Goal: Check status: Check status

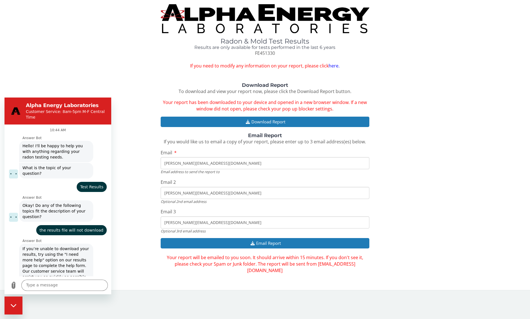
scroll to position [230, 0]
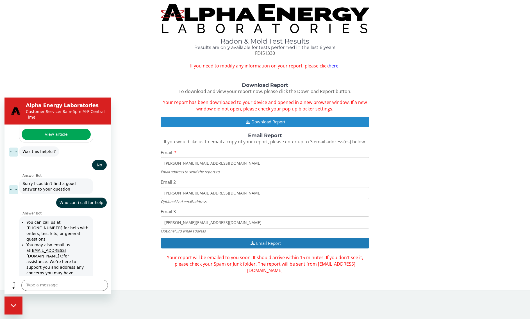
click at [267, 121] on button "Download Report" at bounding box center [265, 121] width 209 height 10
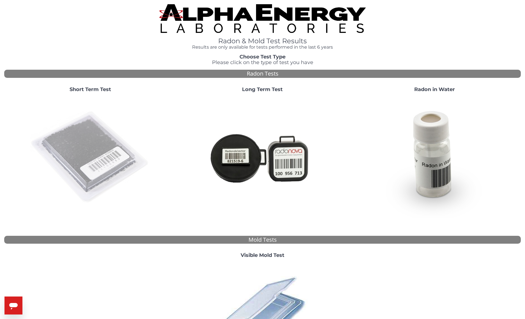
click at [95, 143] on img at bounding box center [90, 157] width 121 height 121
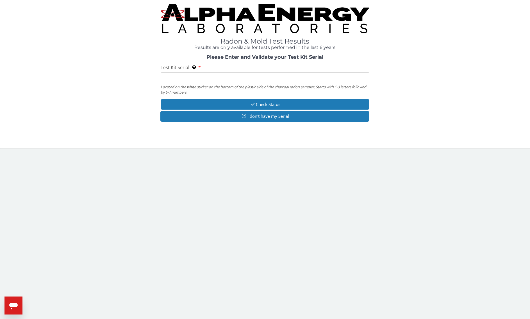
click at [184, 77] on input "Test Kit Serial Located on the white sticker on the bottom of the plastic side …" at bounding box center [265, 78] width 209 height 12
type input "FE451330"
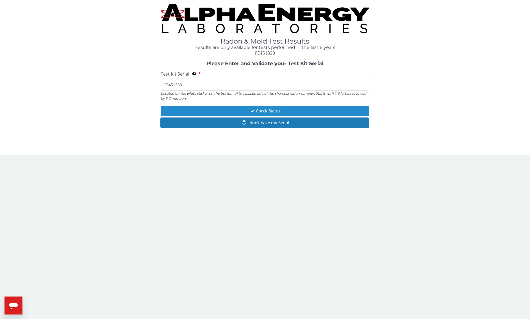
click at [262, 111] on button "Check Status" at bounding box center [265, 111] width 209 height 10
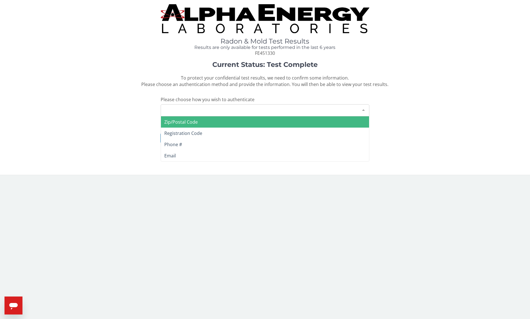
click at [262, 111] on div "Please make a selection" at bounding box center [265, 110] width 209 height 12
click at [186, 121] on span "Zip/Postal Code" at bounding box center [180, 122] width 33 height 6
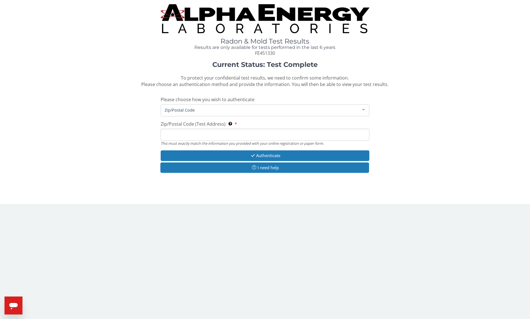
click at [191, 136] on input "Zip/Postal Code (Test Address) This must exactly match the information you prov…" at bounding box center [265, 135] width 209 height 12
type input "02360"
click at [264, 155] on button "Authenticate" at bounding box center [265, 155] width 209 height 10
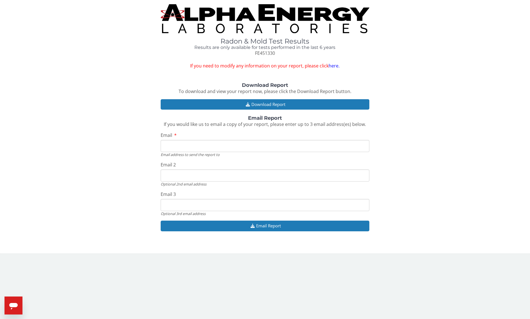
click at [333, 65] on link "here." at bounding box center [333, 66] width 11 height 6
